Goal: Register for event/course

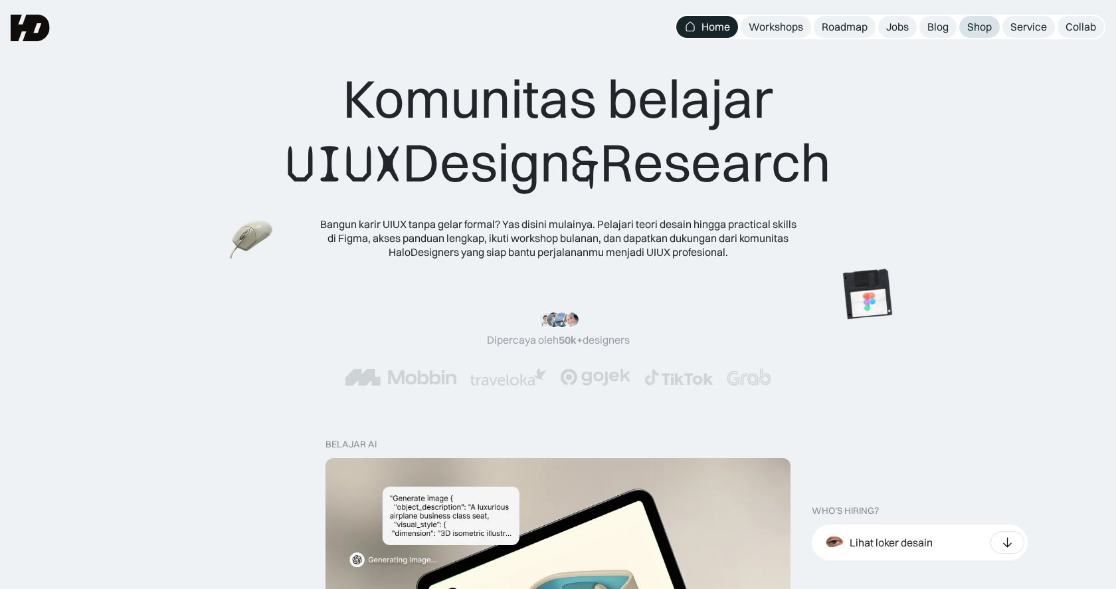
click at [979, 29] on div "Shop" at bounding box center [979, 27] width 25 height 14
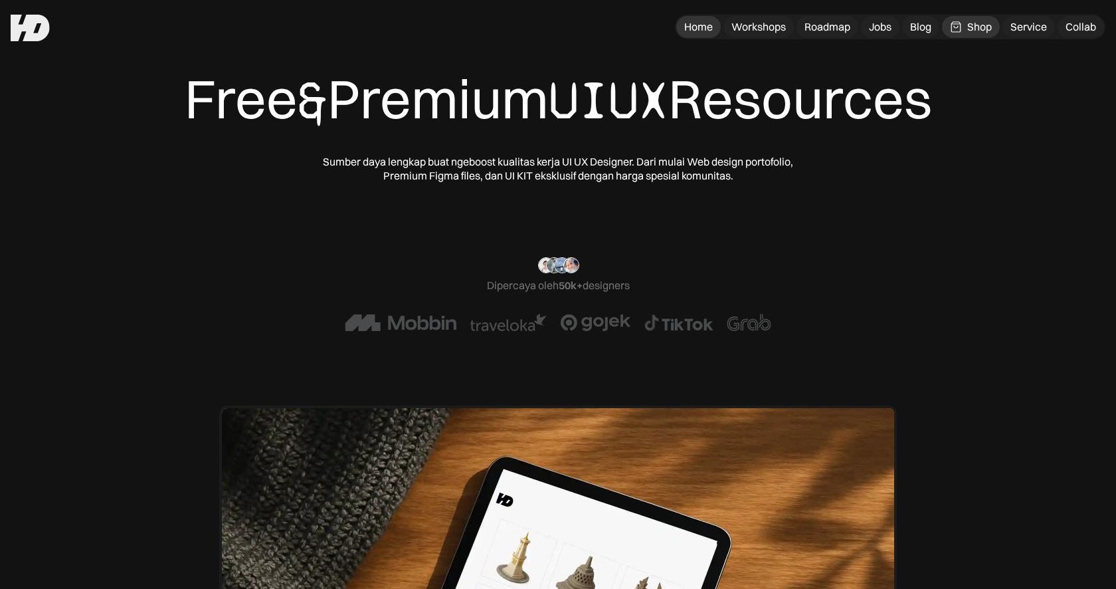
click at [697, 34] on link "Home" at bounding box center [698, 27] width 45 height 22
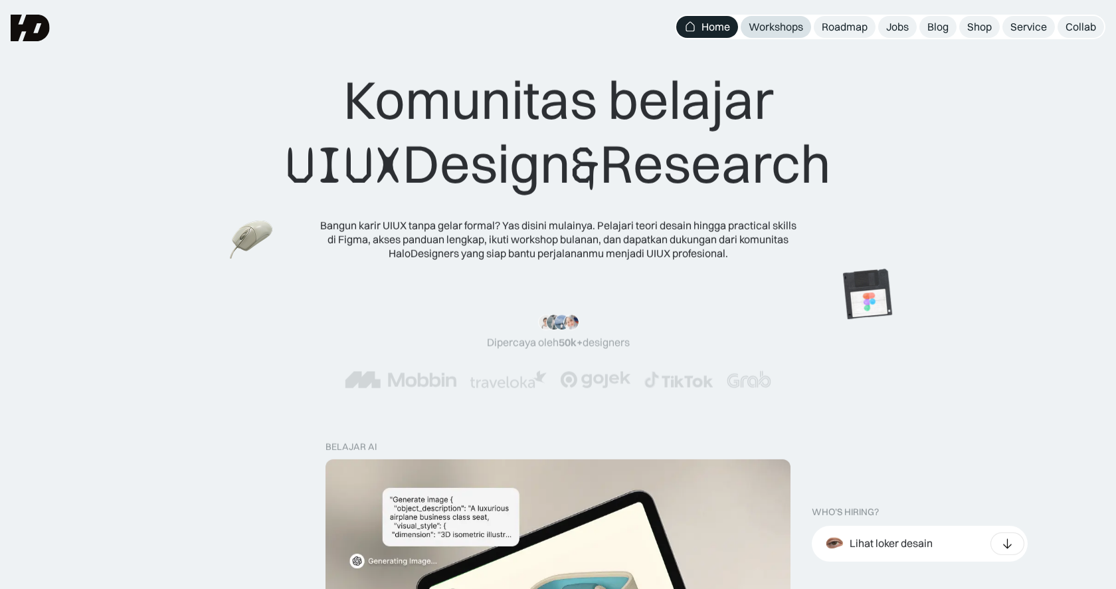
click at [777, 33] on link "Workshops" at bounding box center [776, 27] width 70 height 22
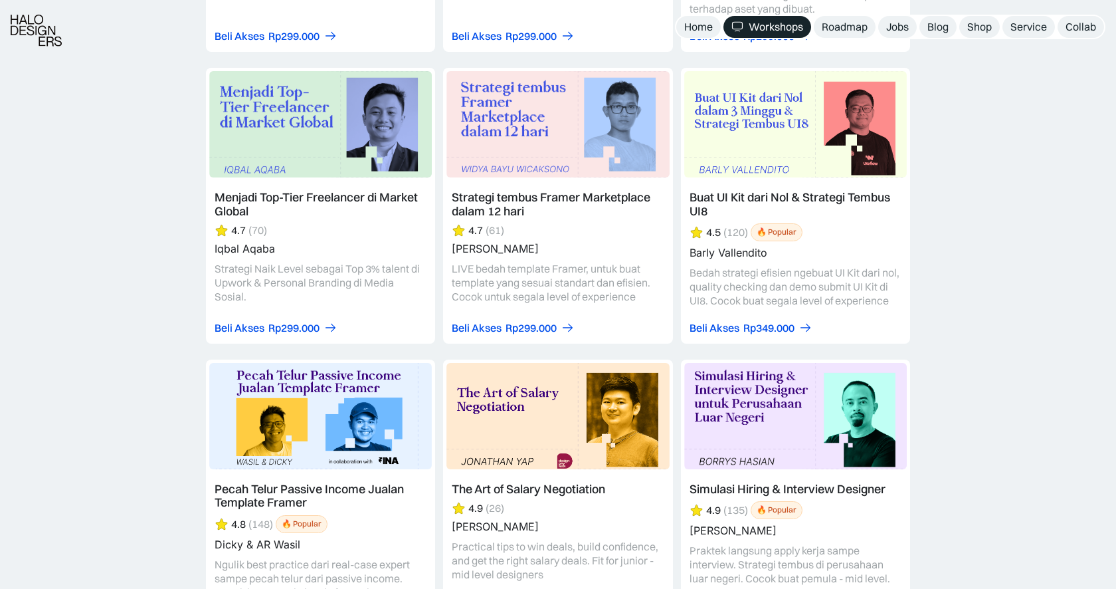
scroll to position [2168, 0]
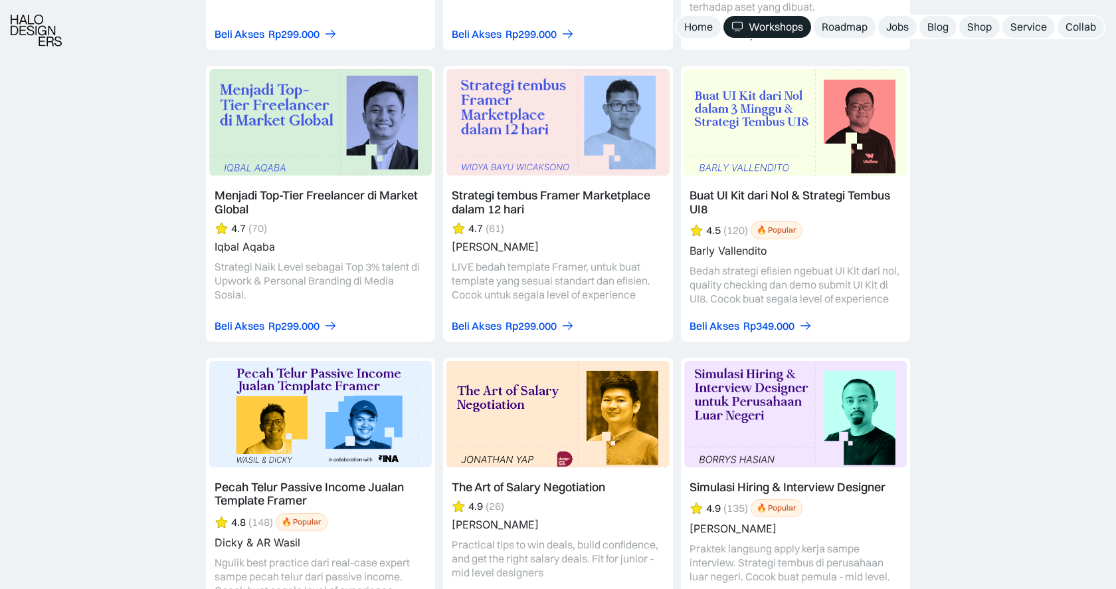
click at [518, 208] on link at bounding box center [557, 204] width 229 height 276
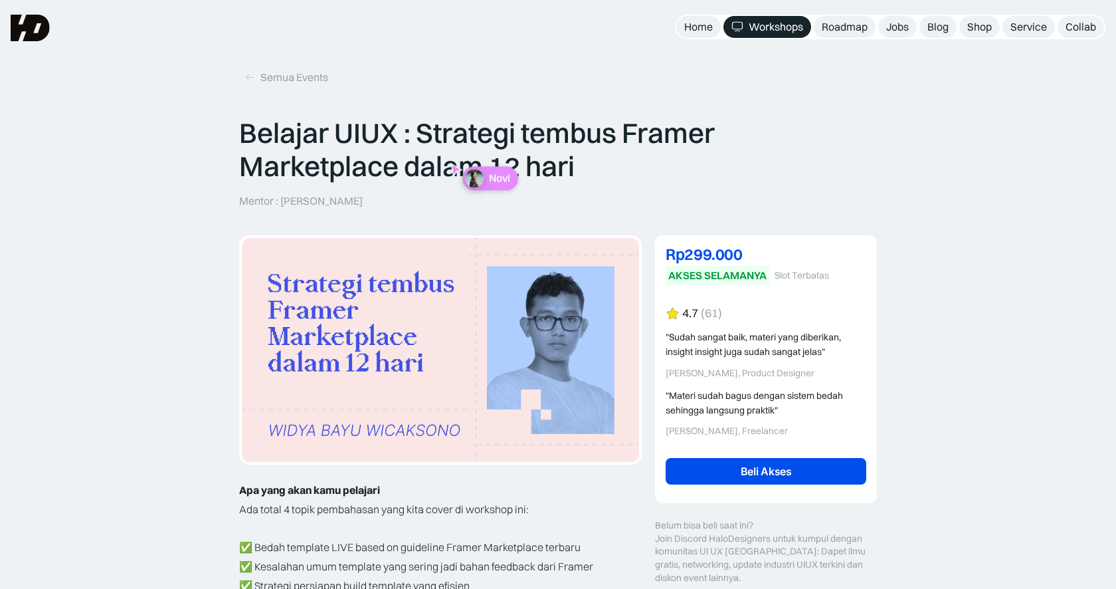
drag, startPoint x: 668, startPoint y: 248, endPoint x: 770, endPoint y: 238, distance: 102.1
click at [767, 242] on div "Rp279.000 DISKON 6% OFF Rp299.000 AKSES SELAMANYA Slot Terbatas Rp299.000 6% OF…" at bounding box center [766, 369] width 222 height 268
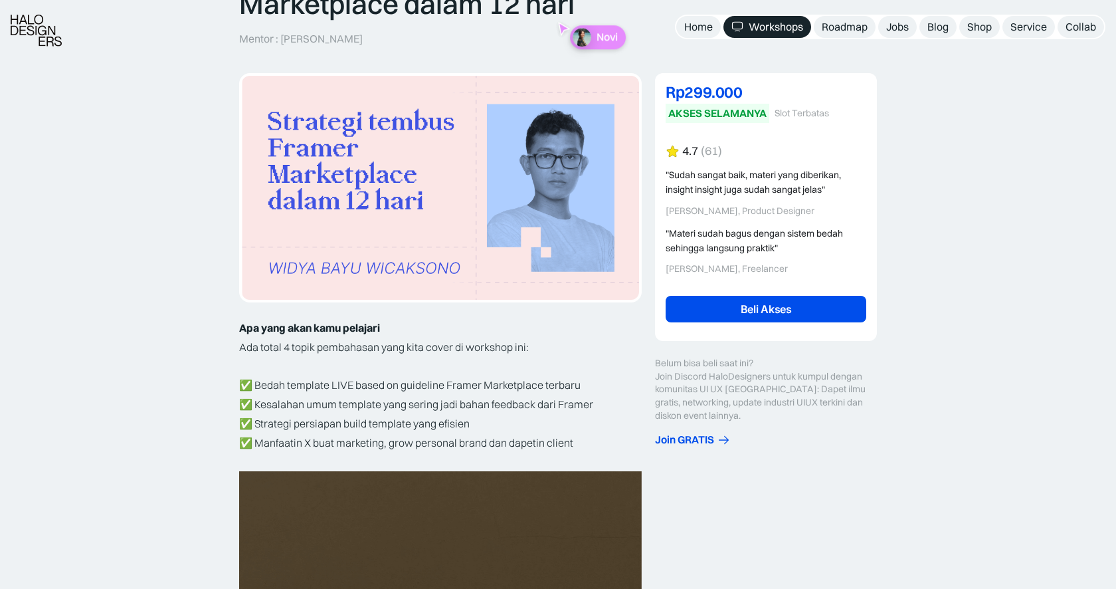
scroll to position [163, 0]
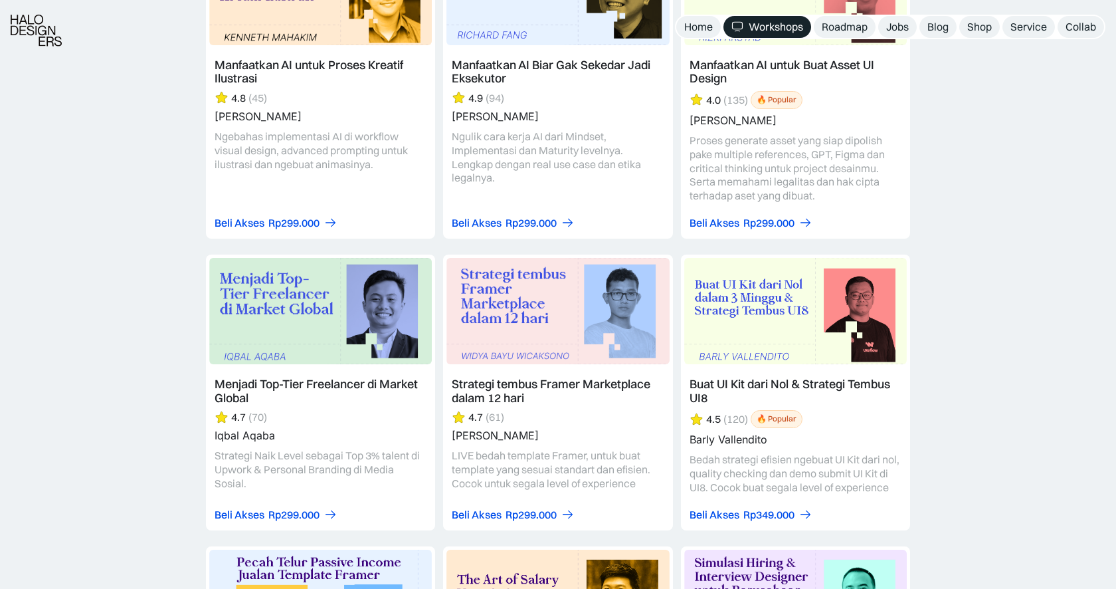
scroll to position [1982, 0]
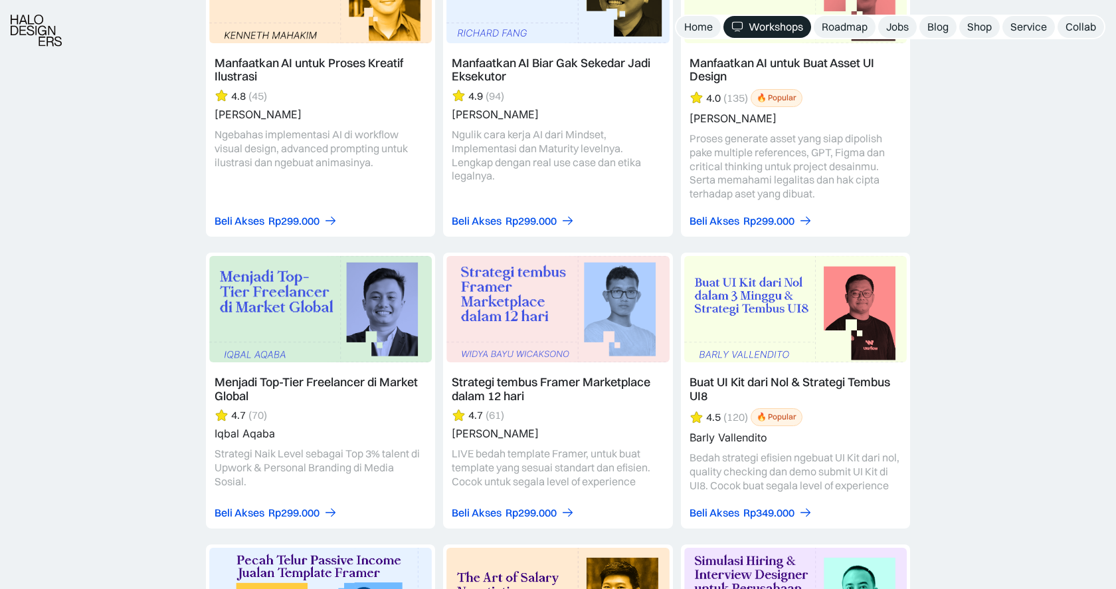
click at [523, 417] on link at bounding box center [557, 390] width 229 height 276
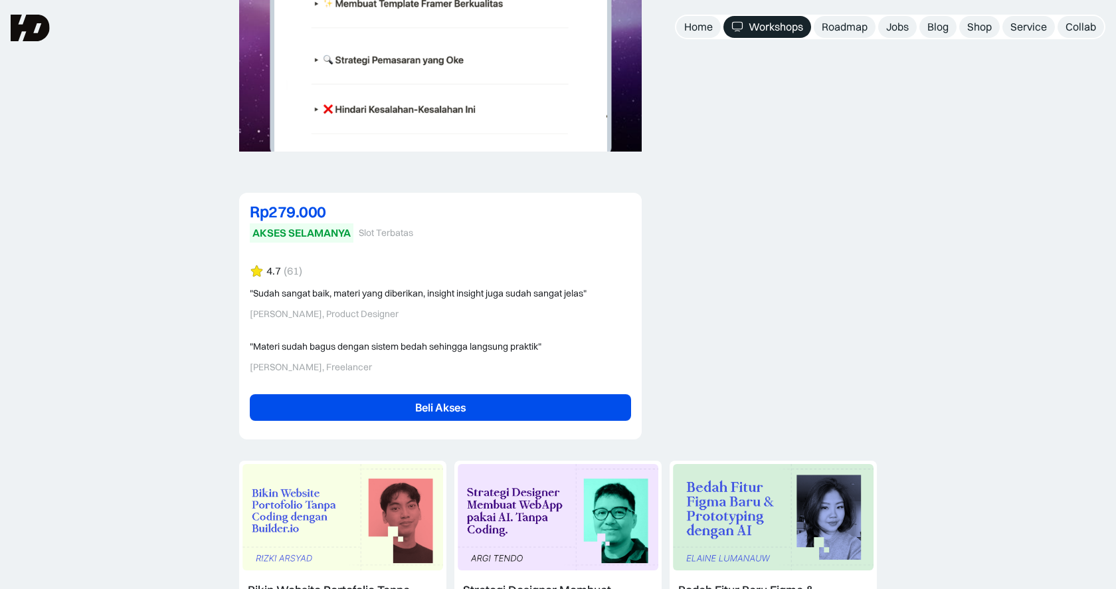
scroll to position [3005, 0]
